Goal: Transaction & Acquisition: Download file/media

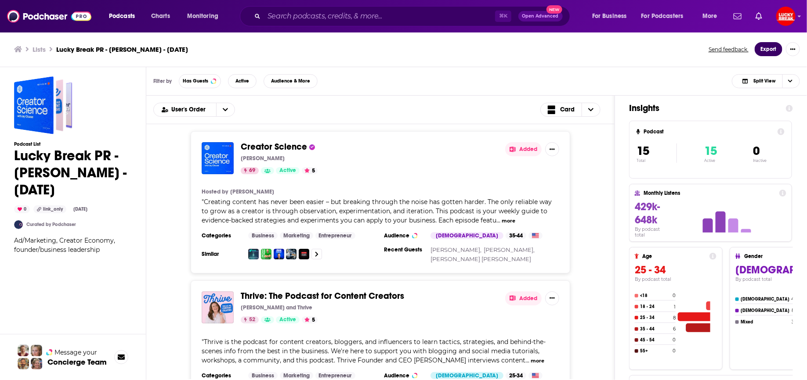
click at [766, 50] on button "Export" at bounding box center [769, 49] width 28 height 14
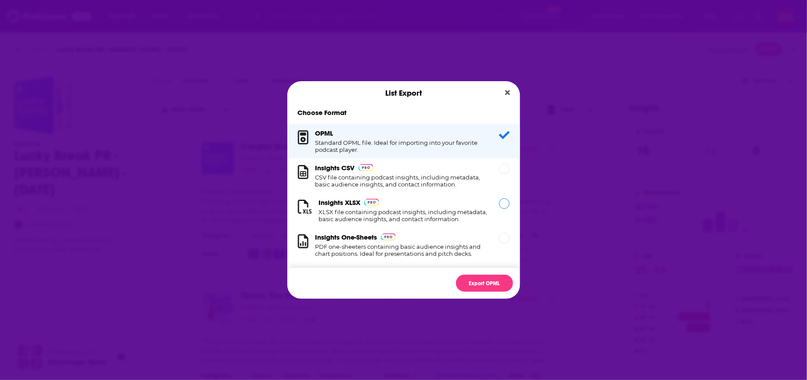
click at [344, 206] on h3 "Insights XLSX" at bounding box center [340, 203] width 42 height 8
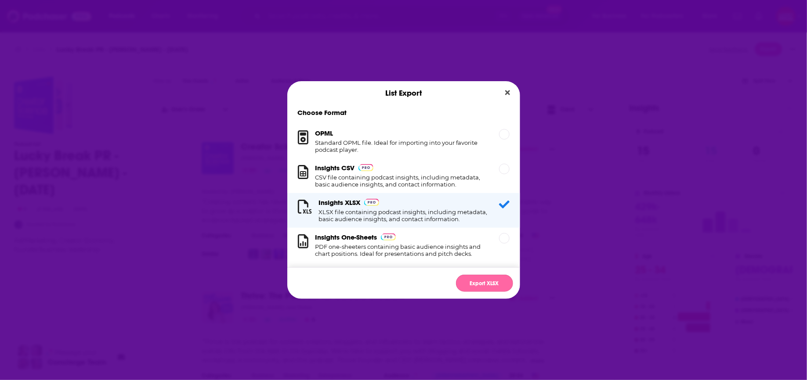
click at [480, 285] on button "Export XLSX" at bounding box center [484, 283] width 57 height 17
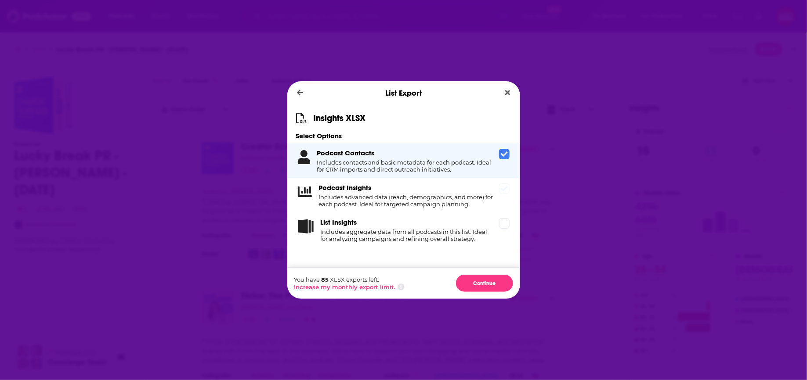
click at [390, 192] on div "Podcast Insights Includes advanced data (reach, demographics, and more) for eac…" at bounding box center [407, 196] width 177 height 24
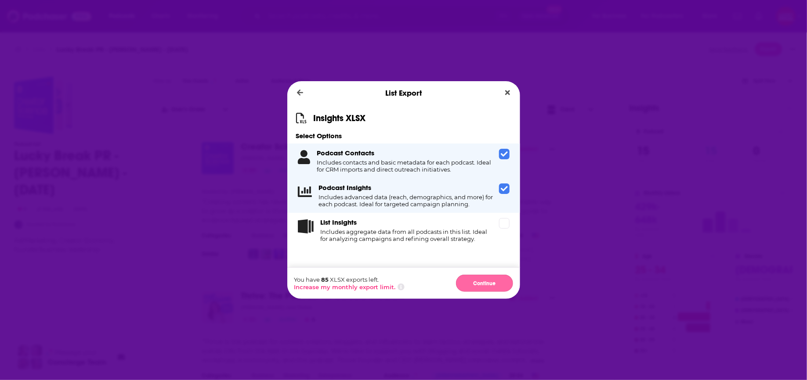
click at [479, 282] on button "Continue" at bounding box center [484, 283] width 57 height 17
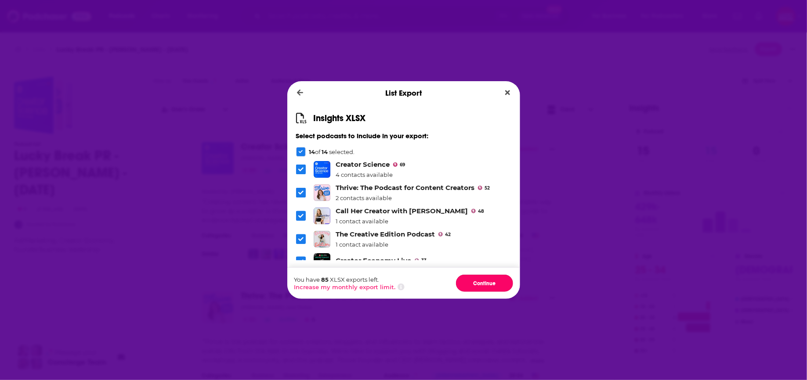
click at [479, 282] on button "Continue" at bounding box center [484, 283] width 57 height 17
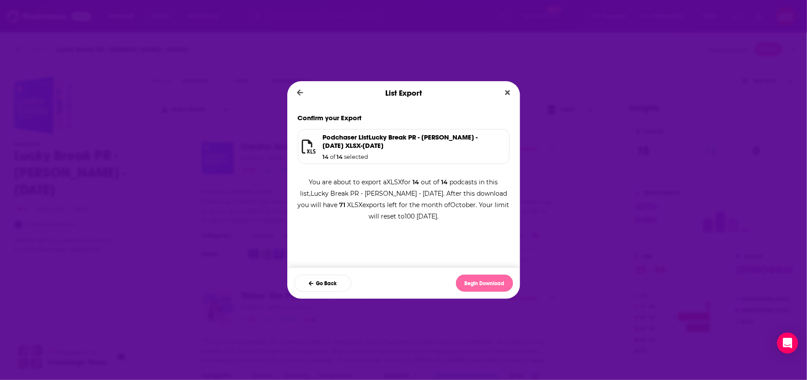
click at [474, 284] on button "Begin Download" at bounding box center [484, 283] width 57 height 17
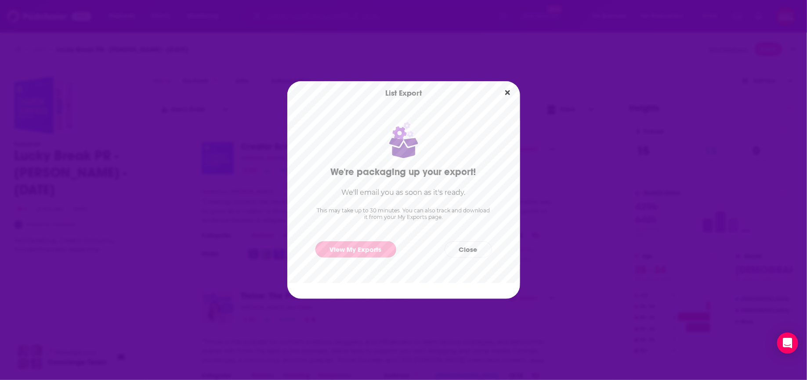
click at [346, 250] on link "View My Exports" at bounding box center [355, 250] width 81 height 16
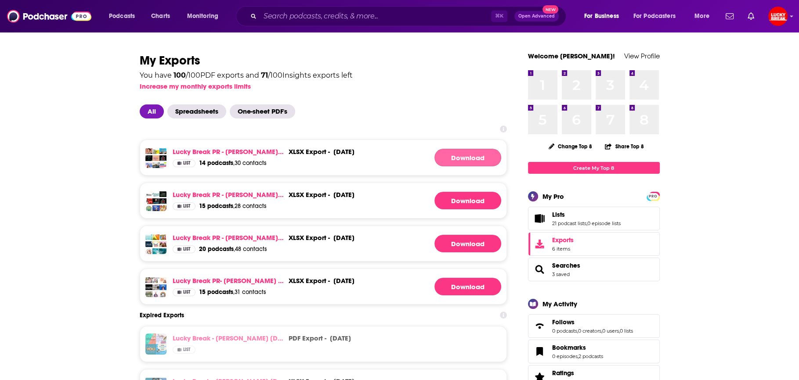
click at [455, 155] on link "Download" at bounding box center [467, 158] width 67 height 18
click at [545, 19] on button "Open Advanced New" at bounding box center [536, 16] width 44 height 11
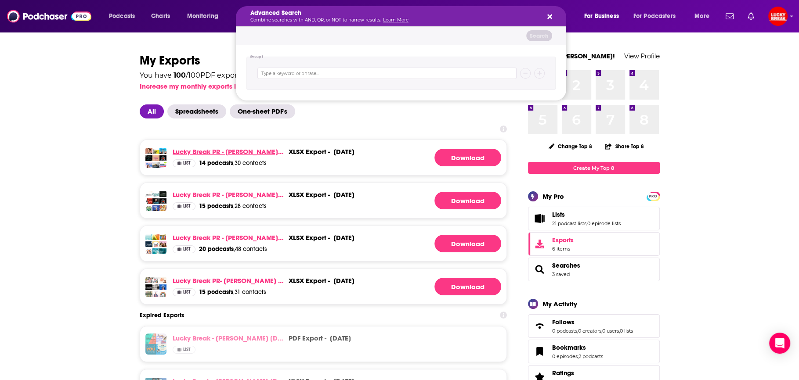
click at [253, 148] on link "Lucky Break PR - [PERSON_NAME] - [DATE]" at bounding box center [229, 152] width 112 height 8
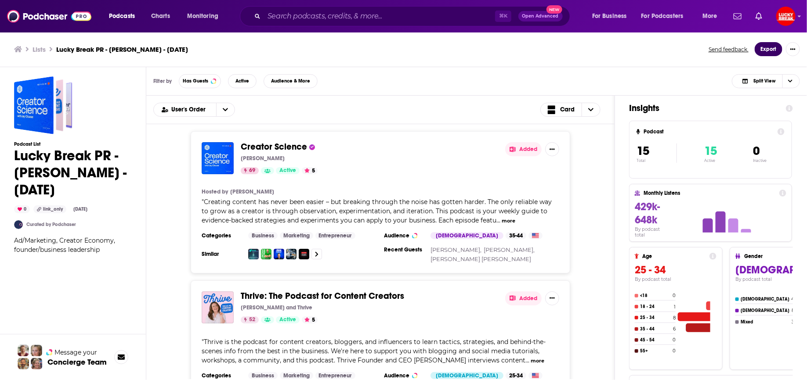
click at [764, 45] on button "Export" at bounding box center [769, 49] width 28 height 14
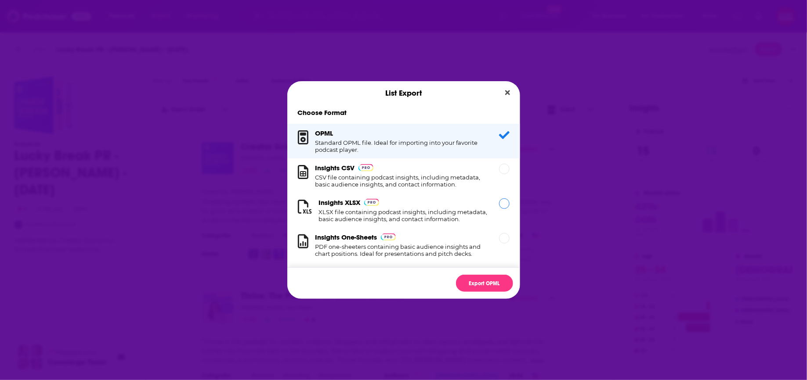
click at [387, 209] on h1 "XLSX file containing podcast insights, including metadata, basic audience insig…" at bounding box center [404, 216] width 170 height 14
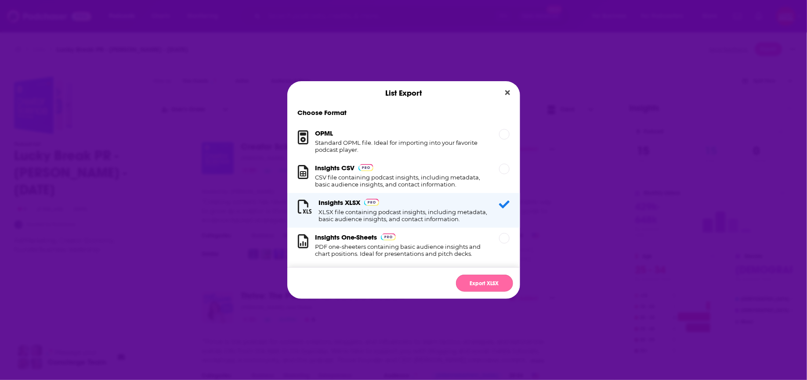
click at [493, 279] on button "Export XLSX" at bounding box center [484, 283] width 57 height 17
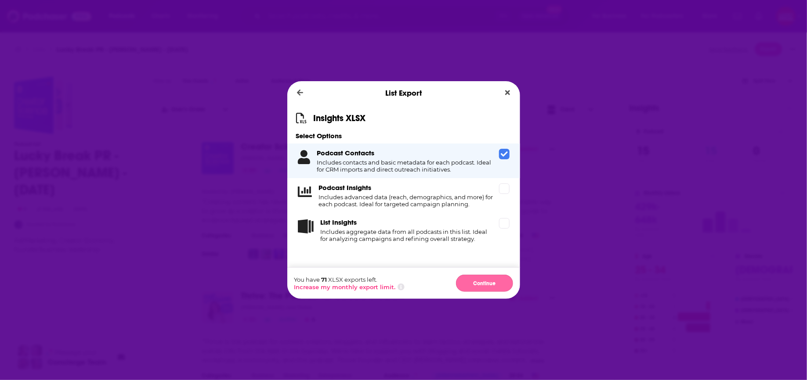
click at [493, 290] on button "Continue" at bounding box center [484, 283] width 57 height 17
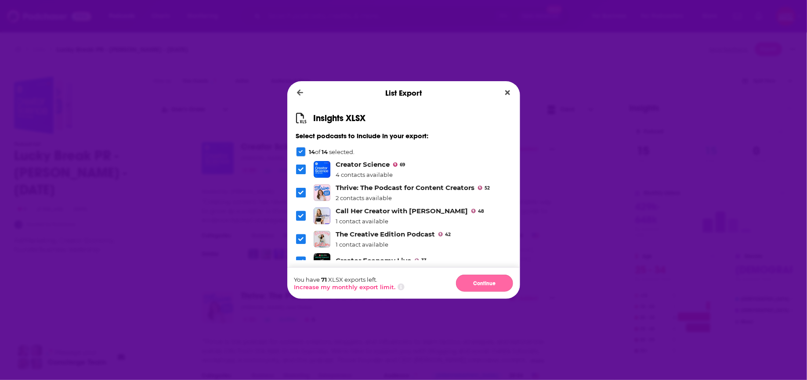
click at [494, 288] on button "Continue" at bounding box center [484, 283] width 57 height 17
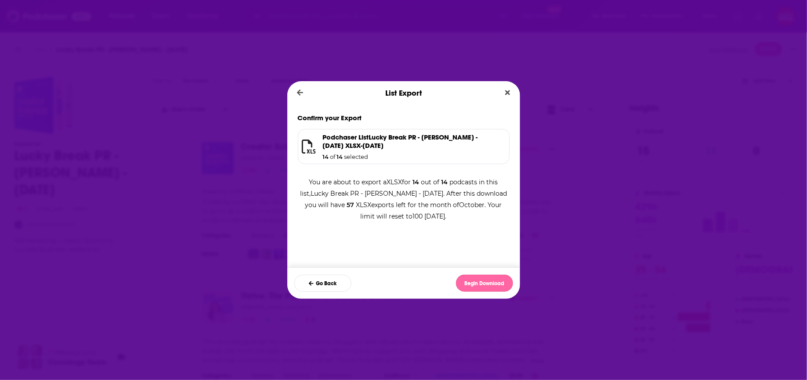
click at [497, 282] on button "Begin Download" at bounding box center [484, 283] width 57 height 17
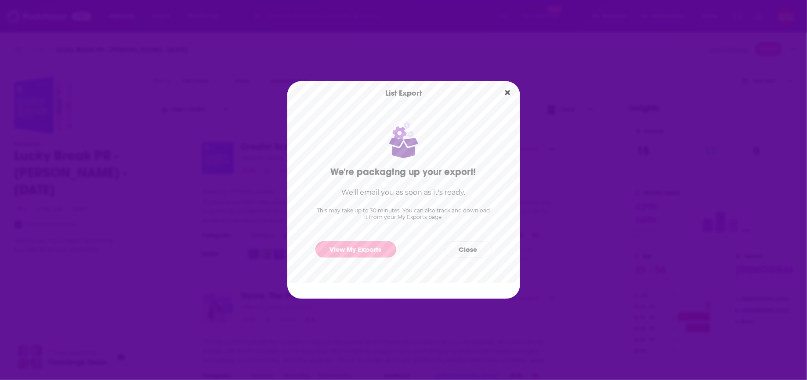
click at [361, 247] on link "View My Exports" at bounding box center [355, 250] width 81 height 16
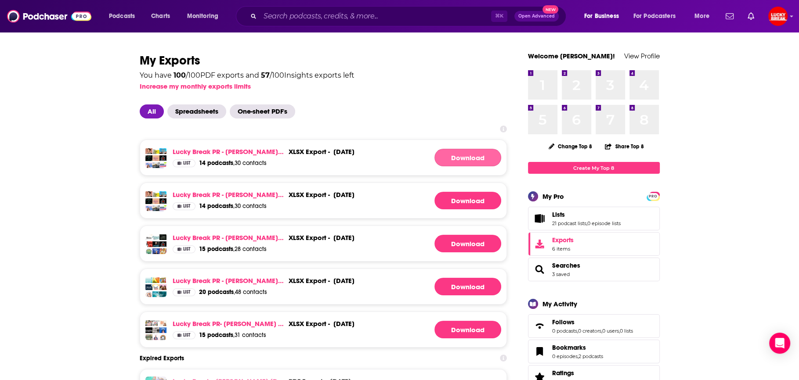
click at [455, 159] on link "Download" at bounding box center [467, 158] width 67 height 18
